Goal: Information Seeking & Learning: Get advice/opinions

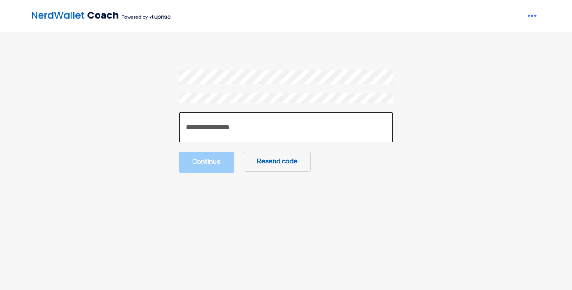
click at [258, 131] on input "number" at bounding box center [286, 127] width 214 height 30
paste input "******"
type input "******"
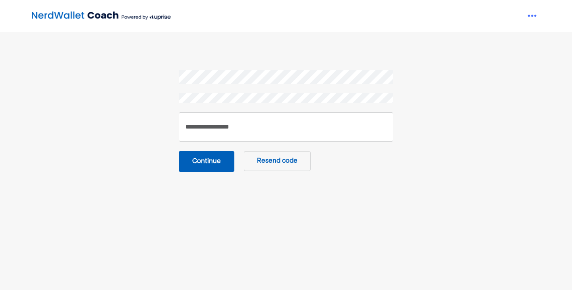
click at [218, 158] on button "Continue" at bounding box center [207, 161] width 56 height 21
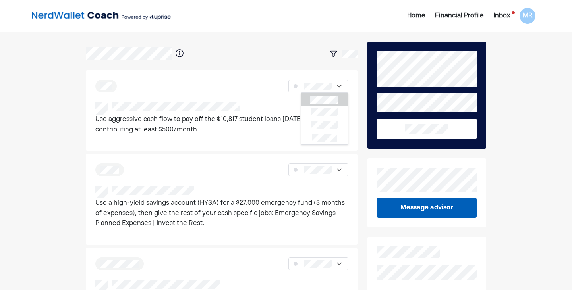
click at [291, 54] on div at bounding box center [312, 53] width 91 height 14
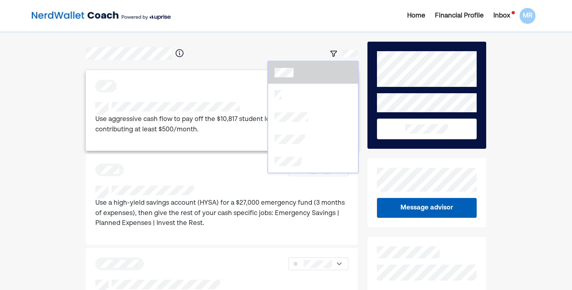
click at [239, 97] on div "Use aggressive cash flow to pay off the $10,817 student loans [DATE] by contrib…" at bounding box center [222, 110] width 272 height 81
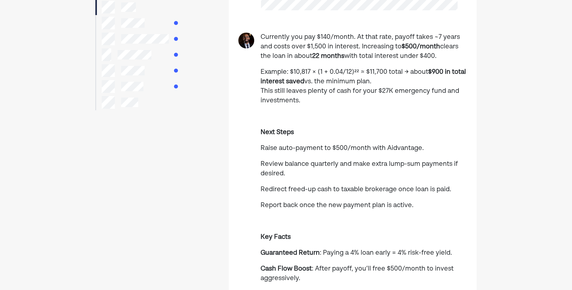
scroll to position [79, 0]
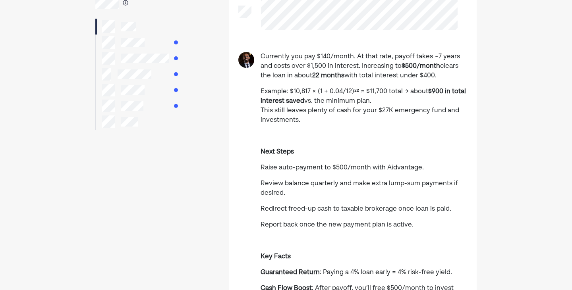
click at [139, 121] on div at bounding box center [136, 122] width 83 height 16
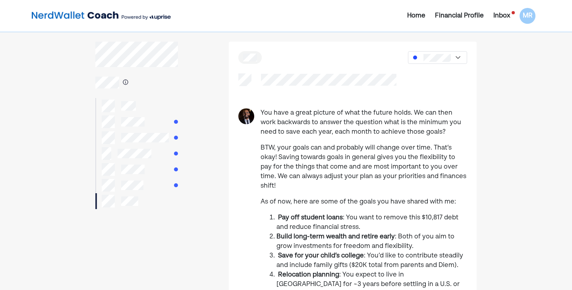
click at [358, 197] on p "As of now, here are some of the goals you have shared with me:" at bounding box center [363, 202] width 206 height 10
click at [338, 215] on strong "Pay off student loans" at bounding box center [310, 218] width 65 height 6
click at [154, 199] on div at bounding box center [136, 201] width 83 height 16
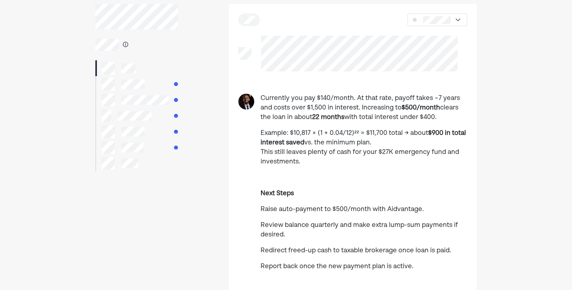
scroll to position [40, 0]
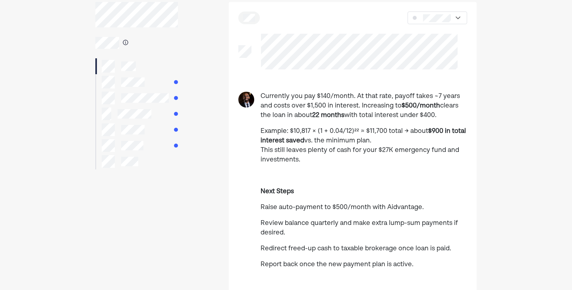
click at [153, 84] on div at bounding box center [136, 82] width 83 height 16
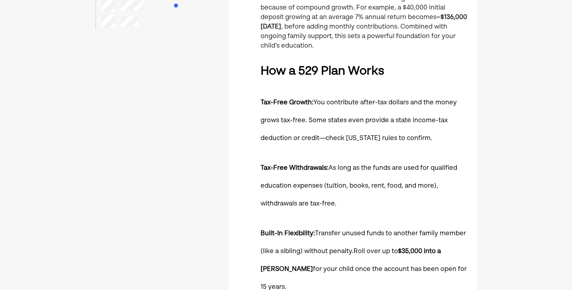
scroll to position [199, 0]
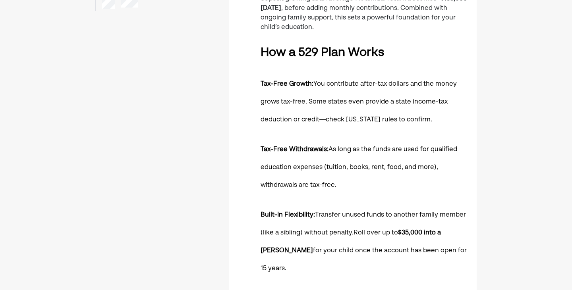
click at [376, 118] on span "You contribute after-tax dollars and the money grows tax-free. Some states even…" at bounding box center [358, 102] width 196 height 42
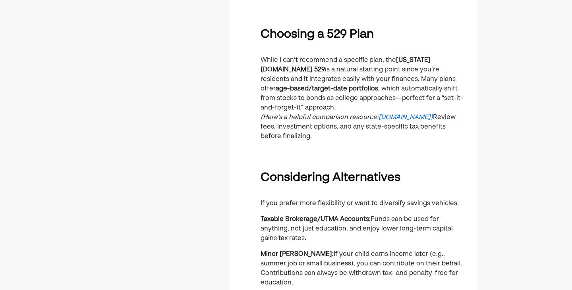
scroll to position [516, 0]
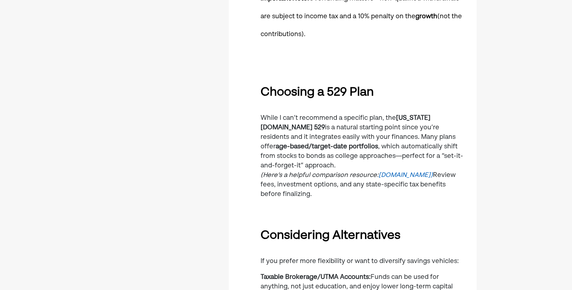
click at [343, 114] on p "While I can’t recommend a specific plan, the [US_STATE] [DOMAIN_NAME] 529 is a …" at bounding box center [363, 157] width 206 height 86
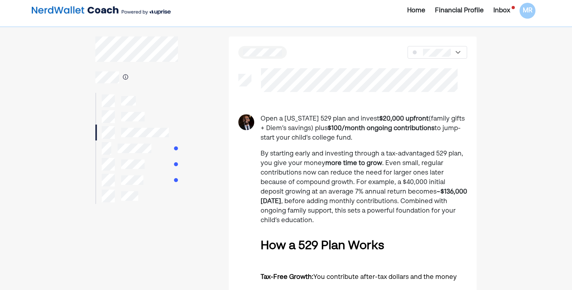
scroll to position [0, 0]
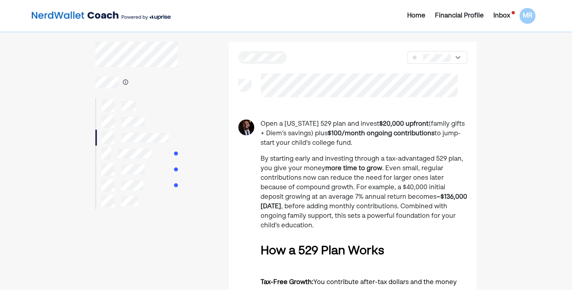
click at [153, 154] on div at bounding box center [136, 154] width 83 height 16
